Goal: Navigation & Orientation: Understand site structure

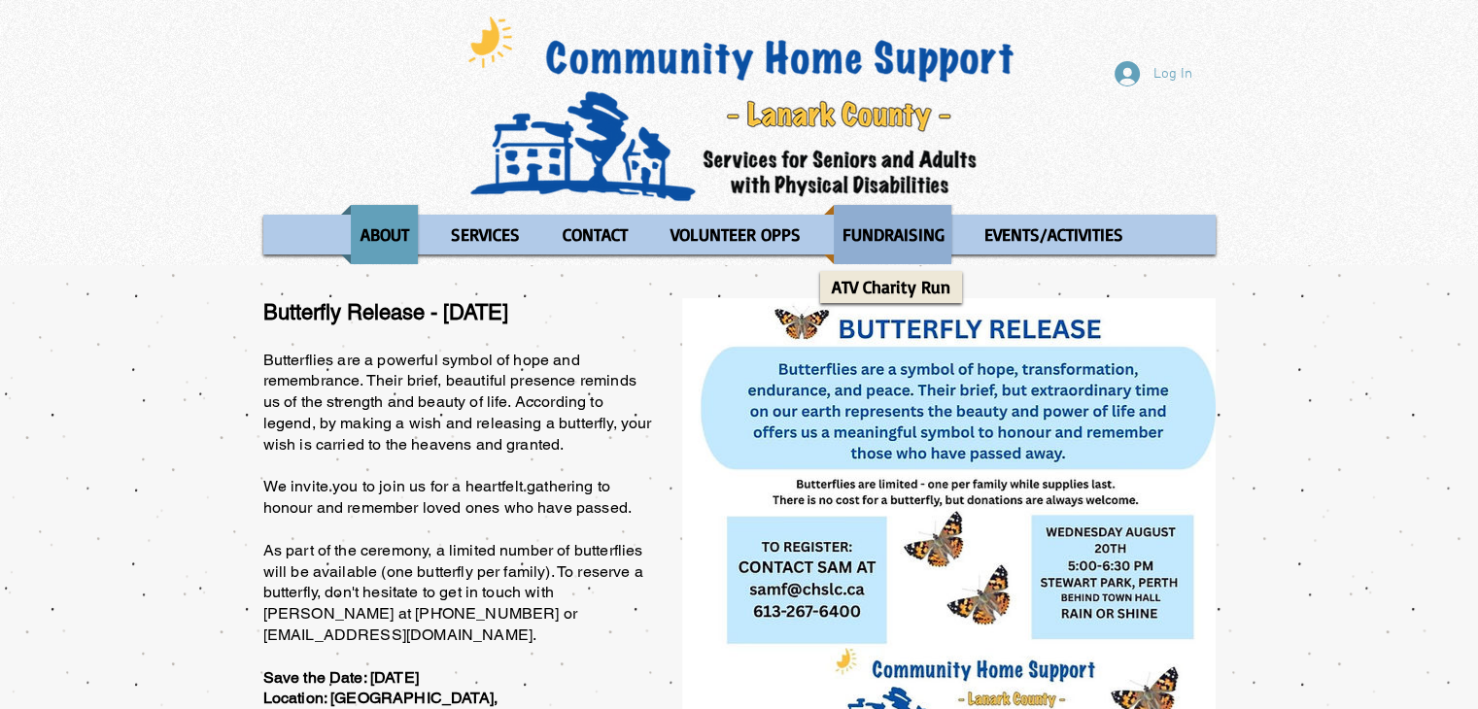
click at [860, 218] on p "FUNDRAISING" at bounding box center [893, 234] width 119 height 59
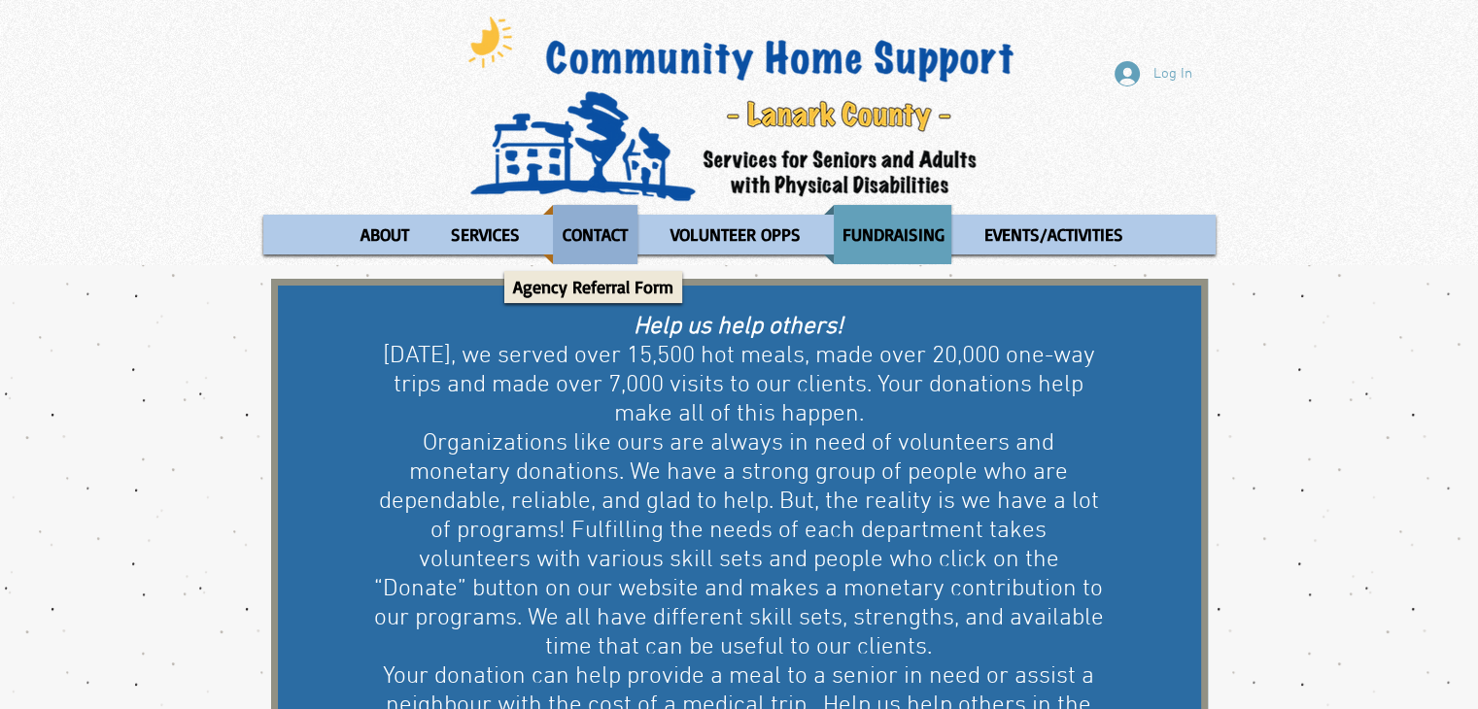
click at [604, 238] on p "CONTACT" at bounding box center [595, 234] width 83 height 59
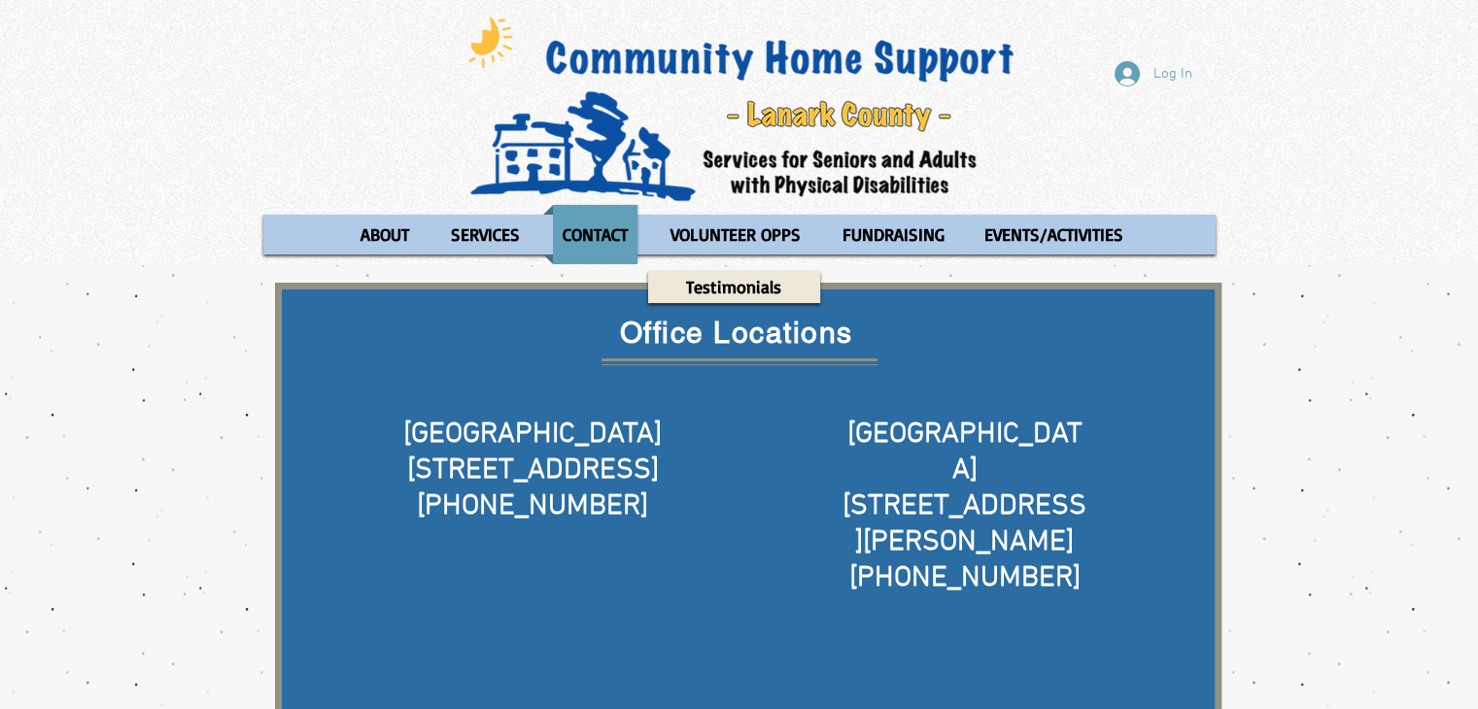
scroll to position [876, 0]
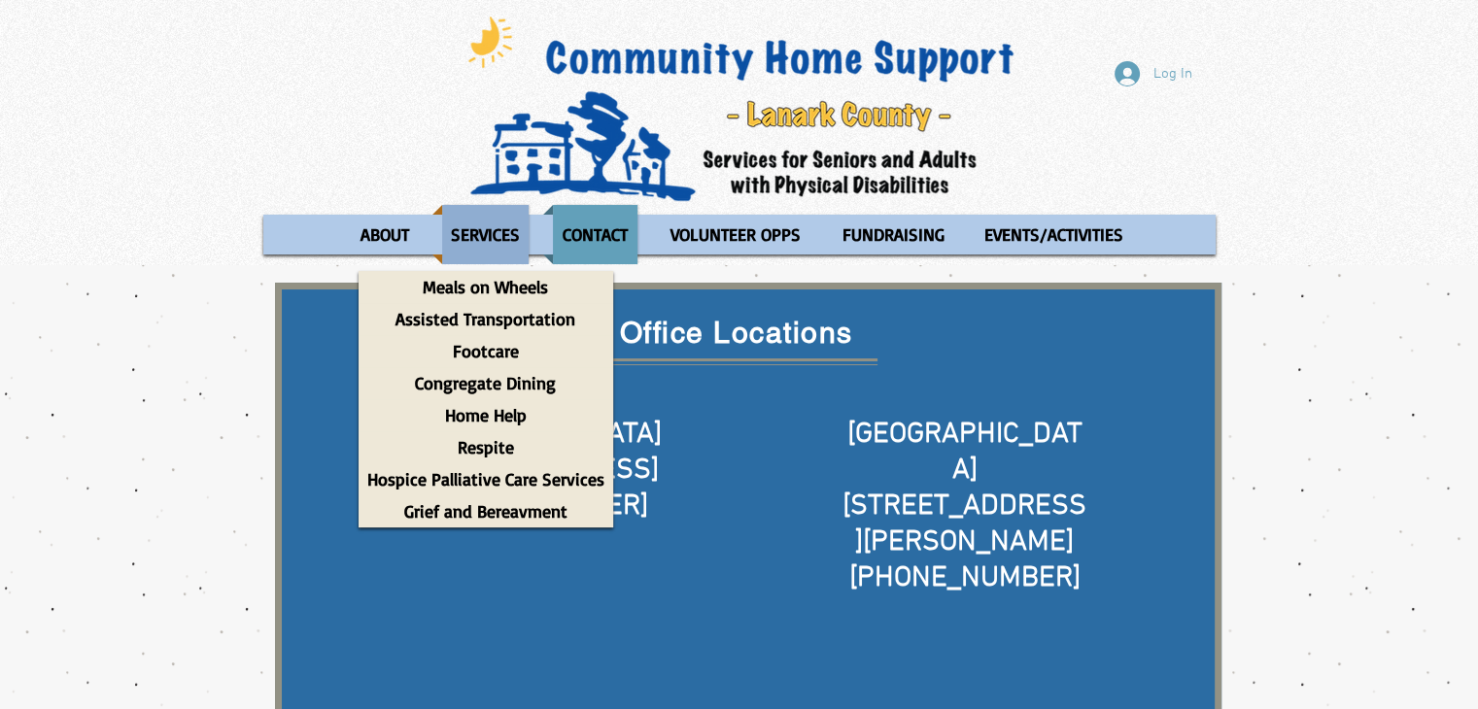
click at [473, 233] on p "SERVICES" at bounding box center [485, 234] width 86 height 59
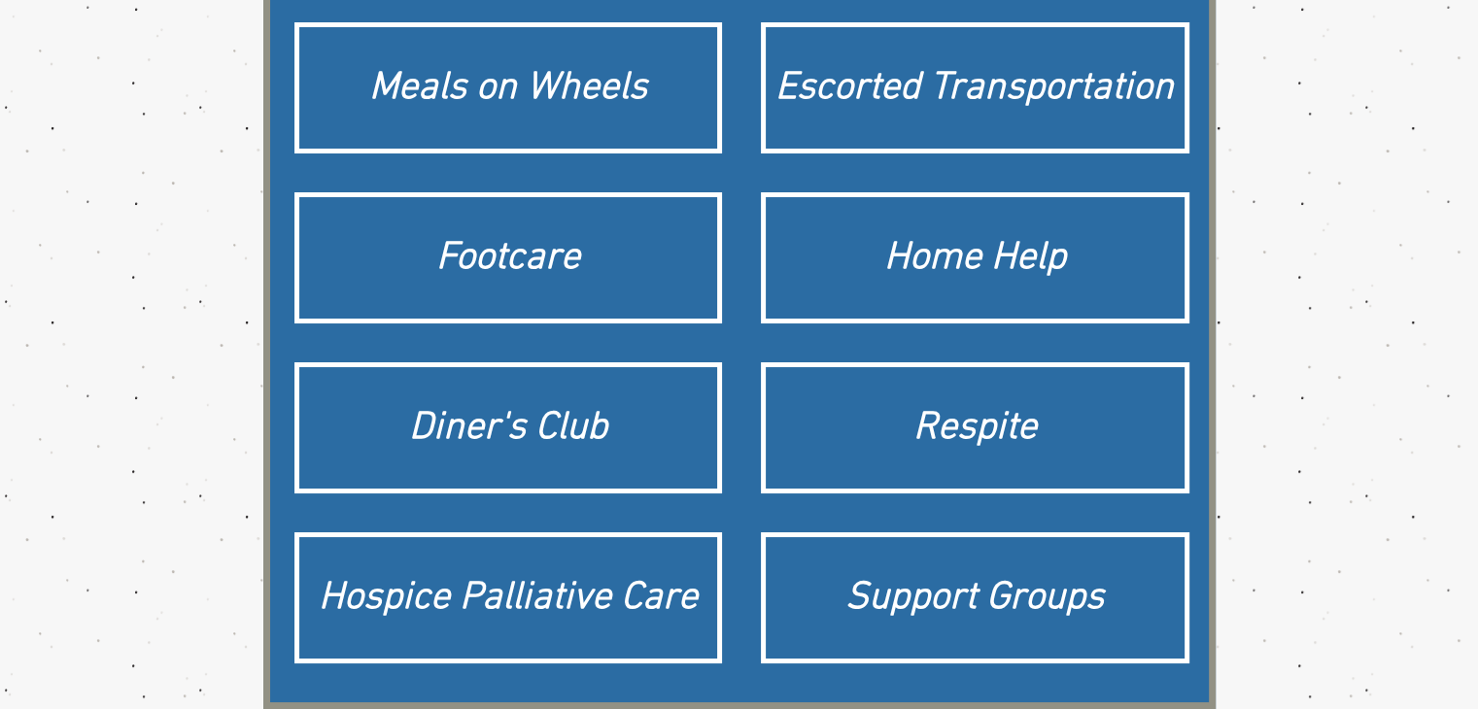
scroll to position [323, 0]
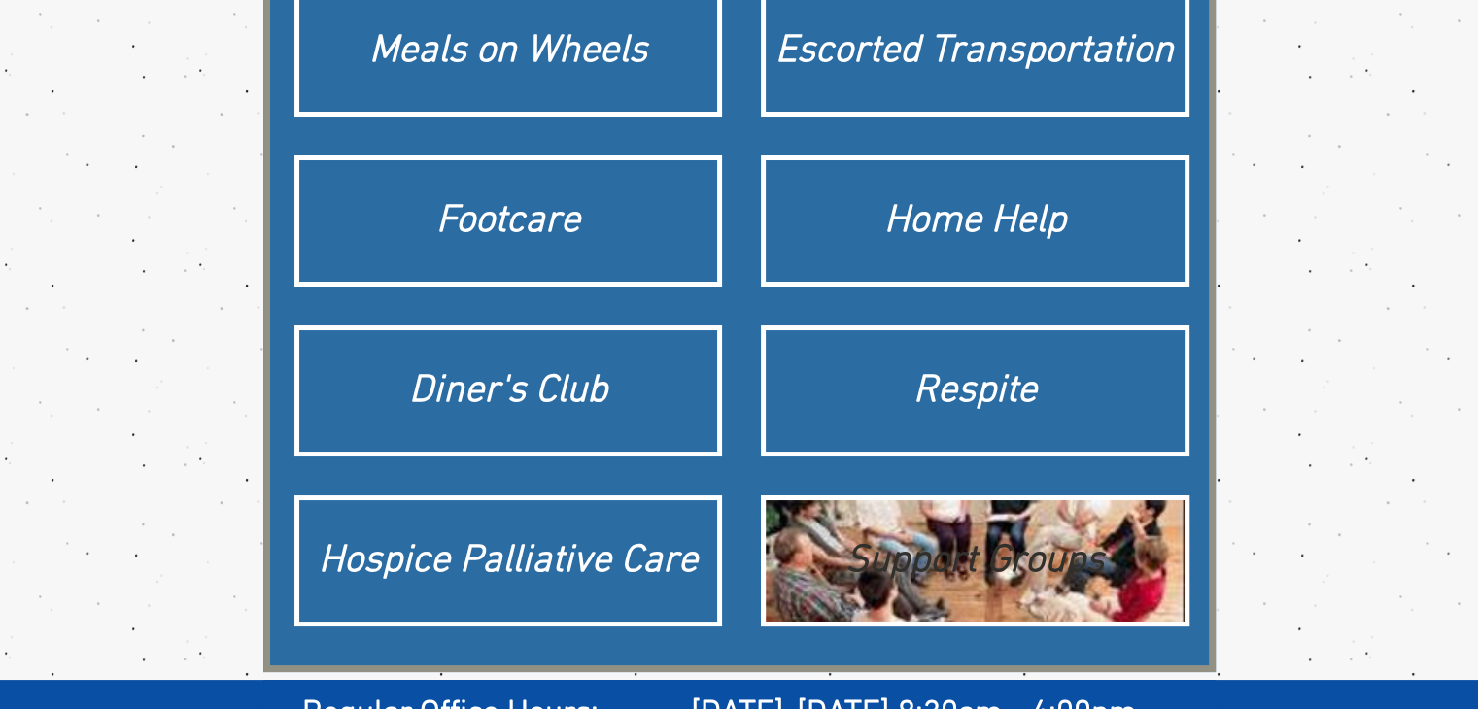
click at [959, 577] on div "Support Groups" at bounding box center [974, 561] width 399 height 54
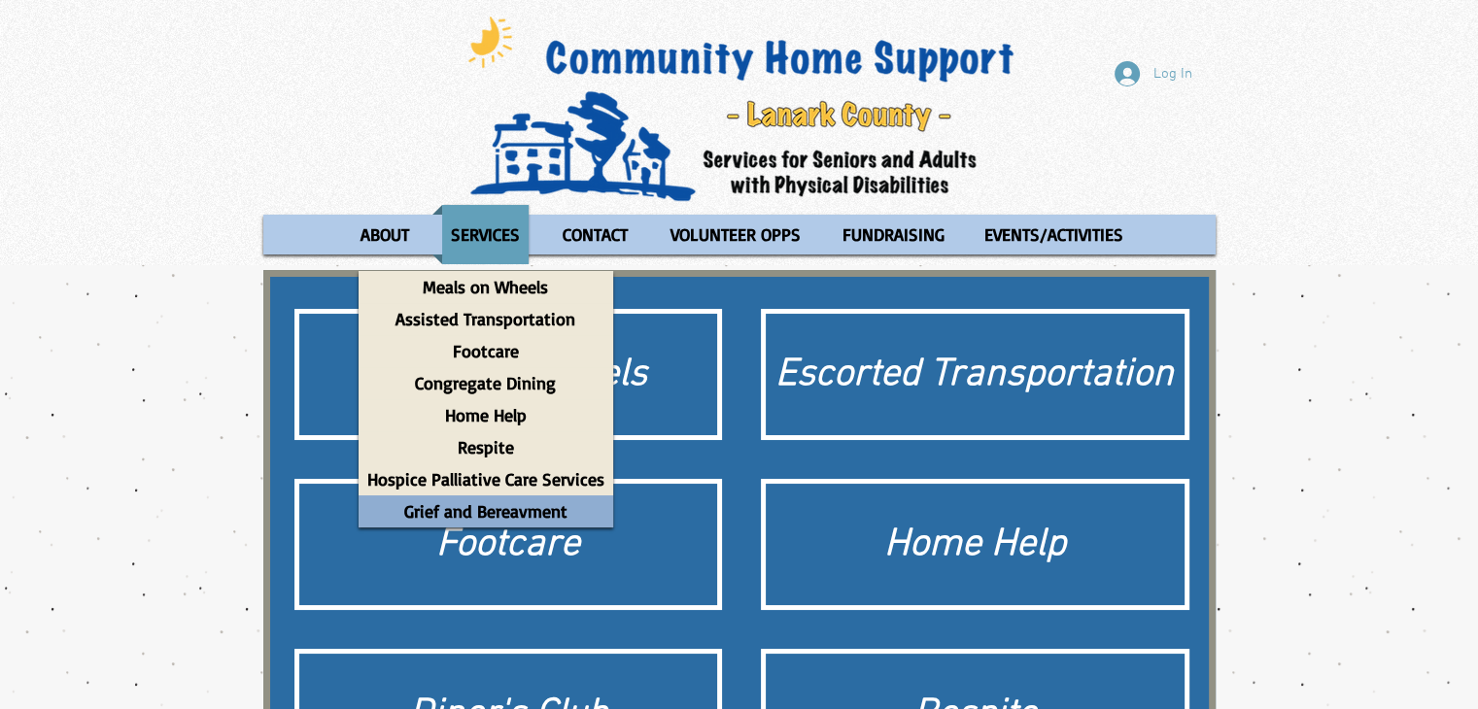
click at [489, 514] on p "Grief and Bereavment" at bounding box center [485, 511] width 181 height 32
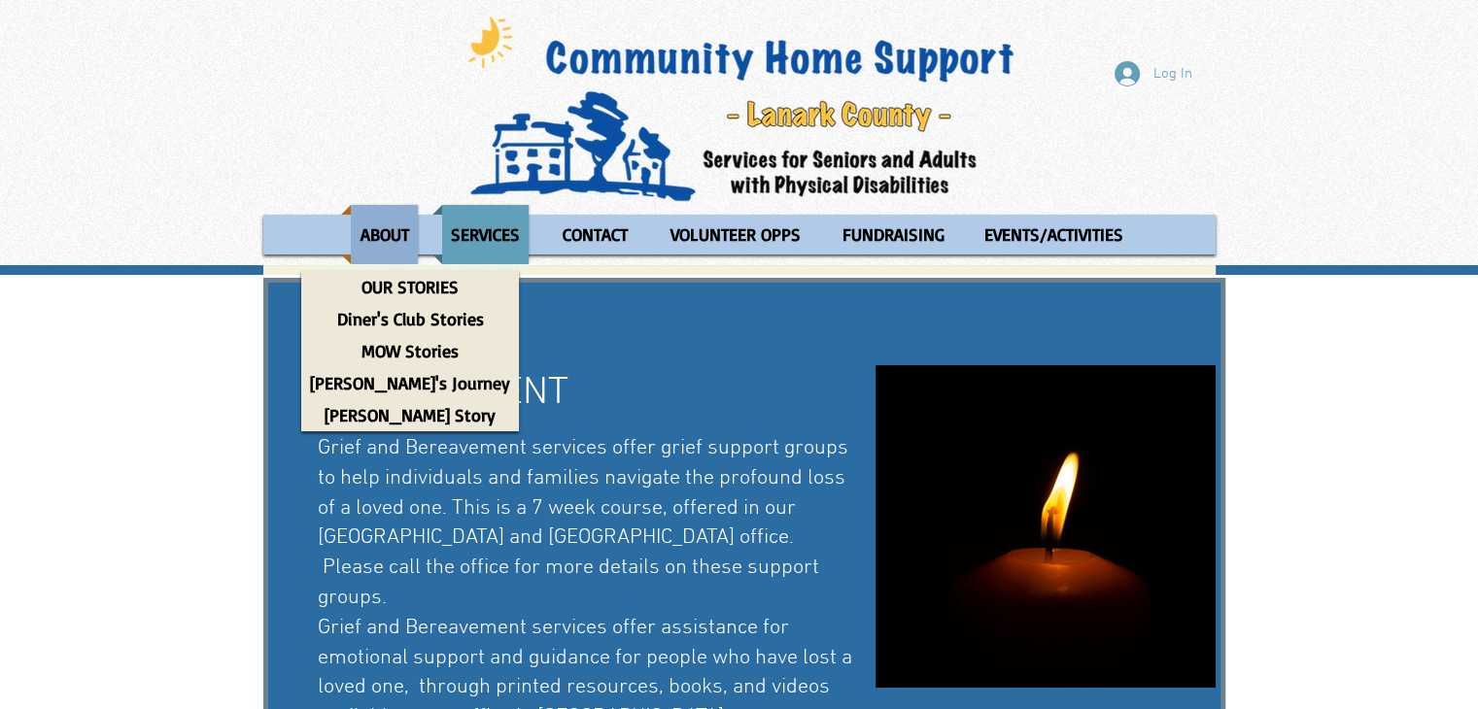
click at [391, 240] on p "ABOUT" at bounding box center [385, 234] width 66 height 59
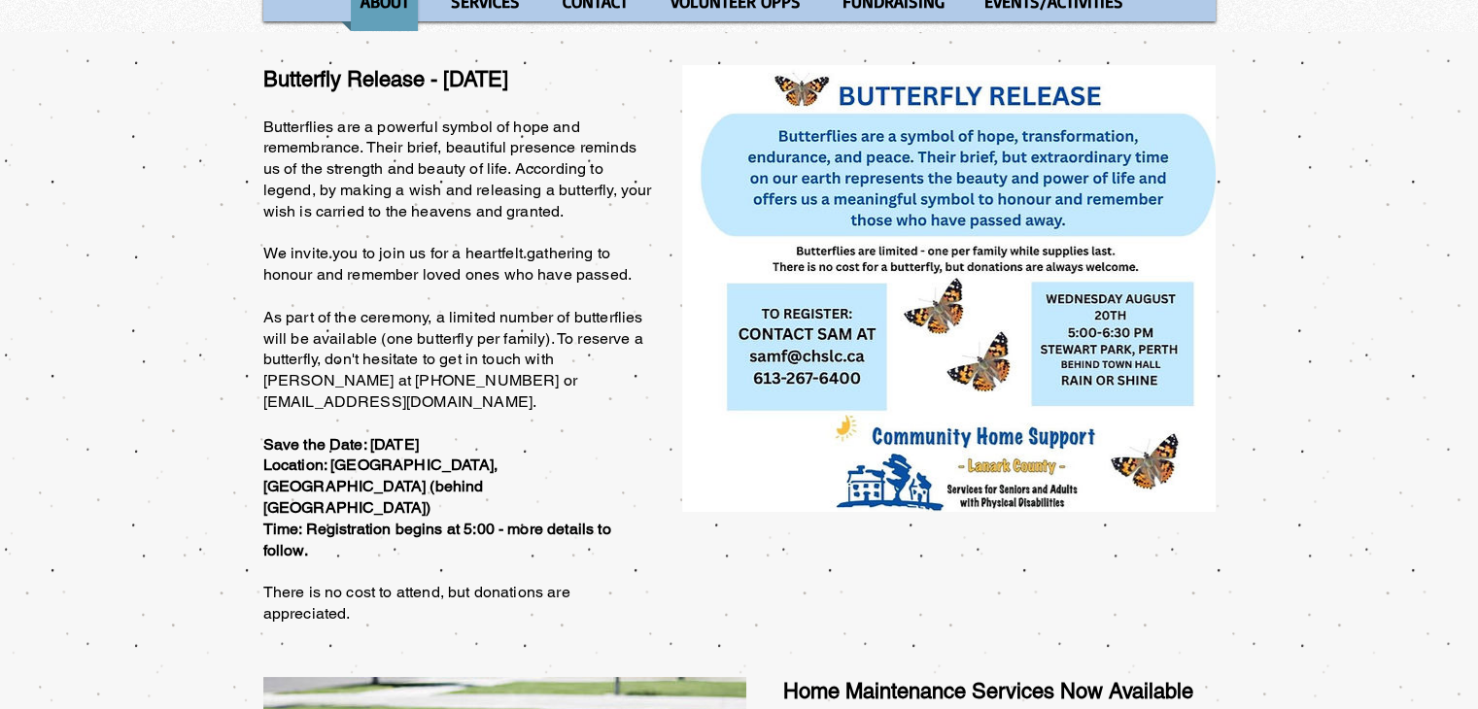
scroll to position [86, 0]
